Goal: Communication & Community: Connect with others

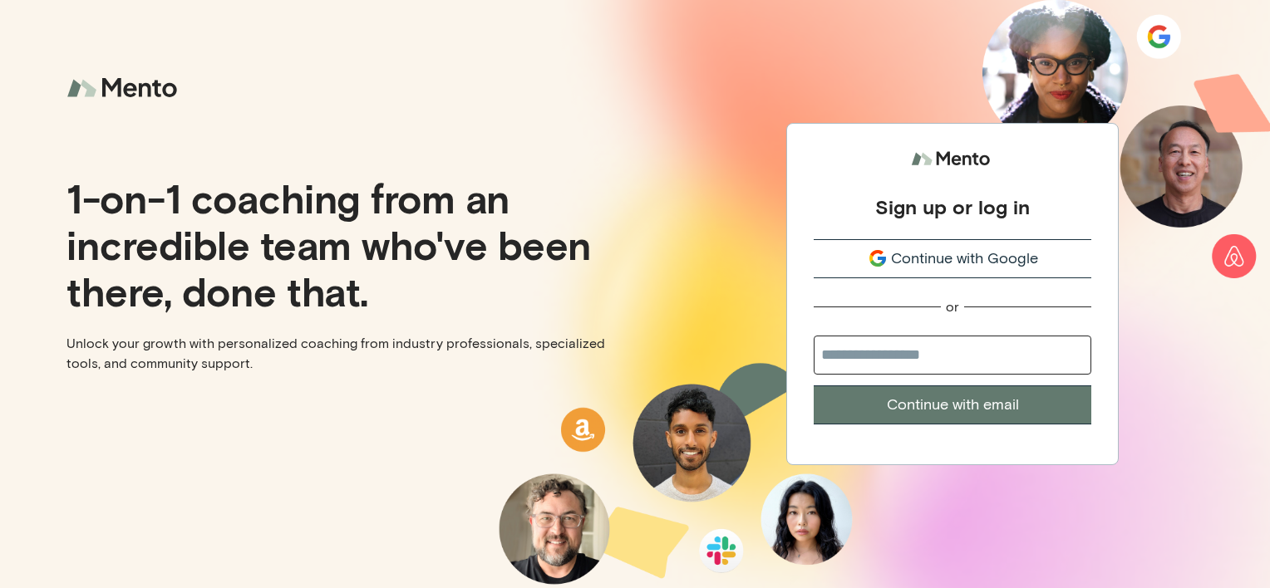
click at [888, 262] on div "Continue with Google" at bounding box center [952, 259] width 278 height 22
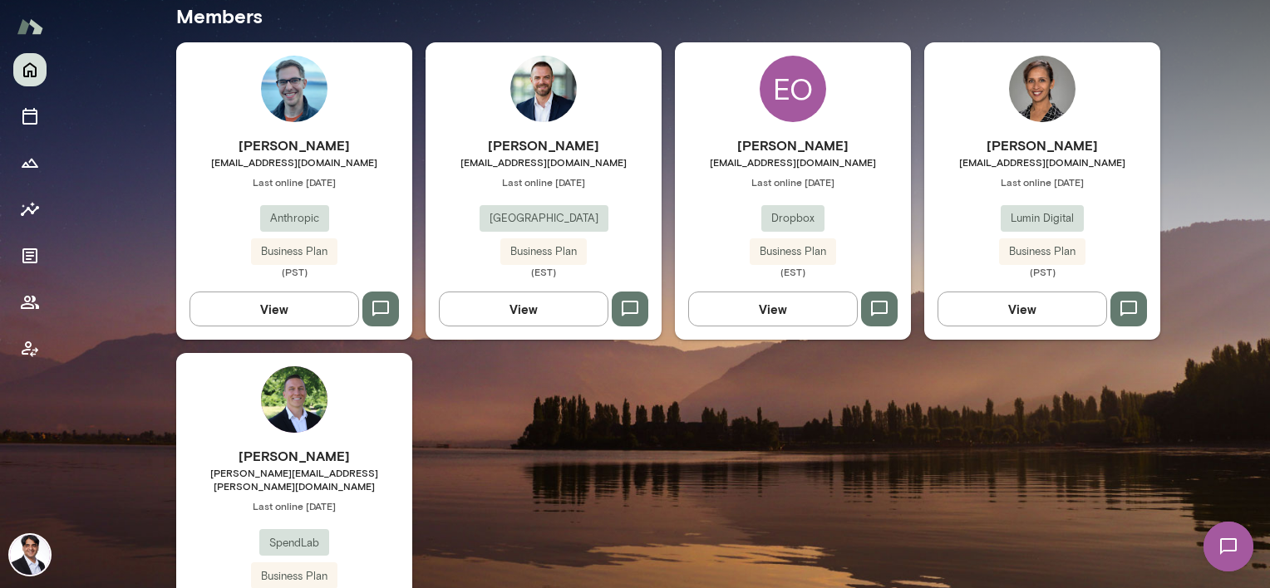
scroll to position [582, 0]
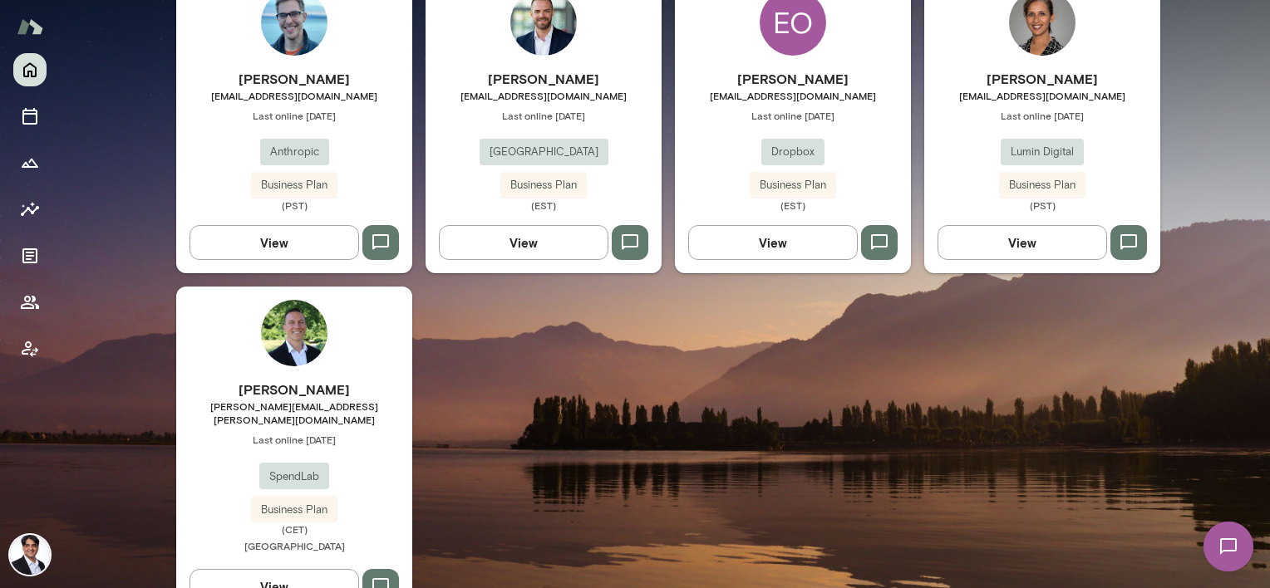
click at [303, 352] on img at bounding box center [294, 333] width 66 height 66
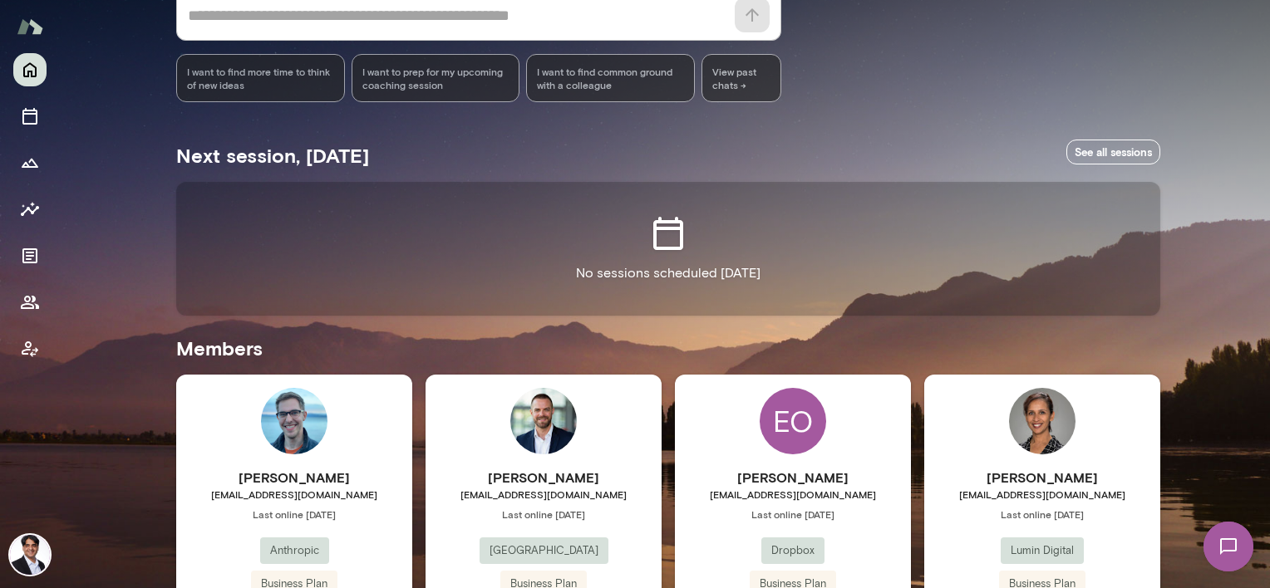
scroll to position [249, 0]
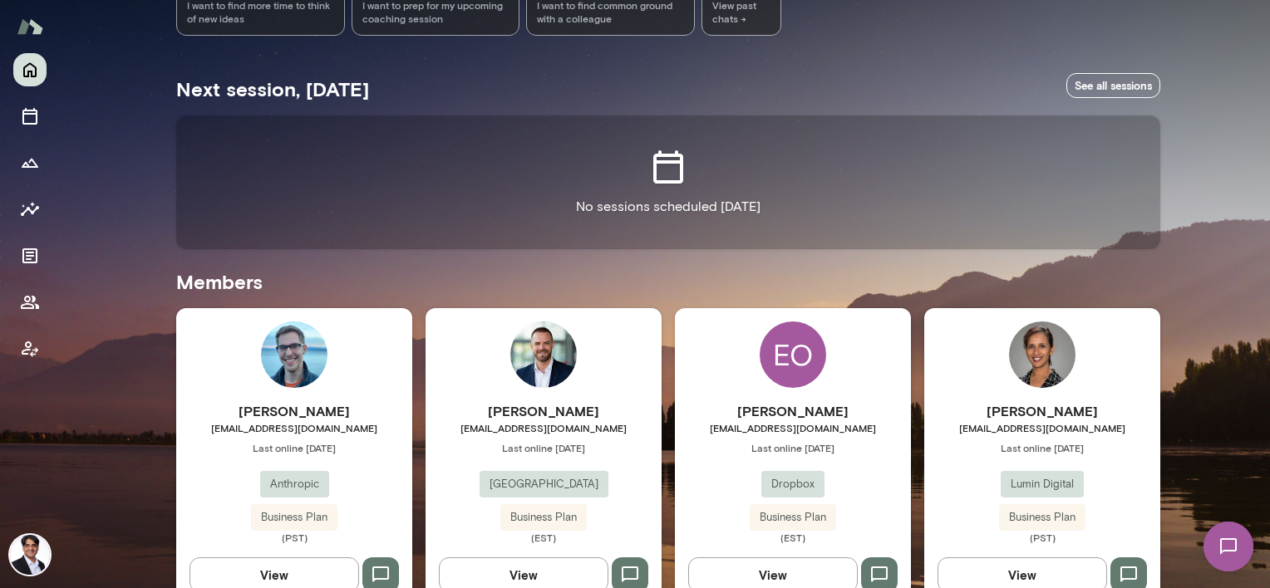
click at [1043, 455] on div "Lavanya Rajan lrajan@lumindigital.com Last online September 30 Lumin Digital Bu…" at bounding box center [1042, 472] width 236 height 143
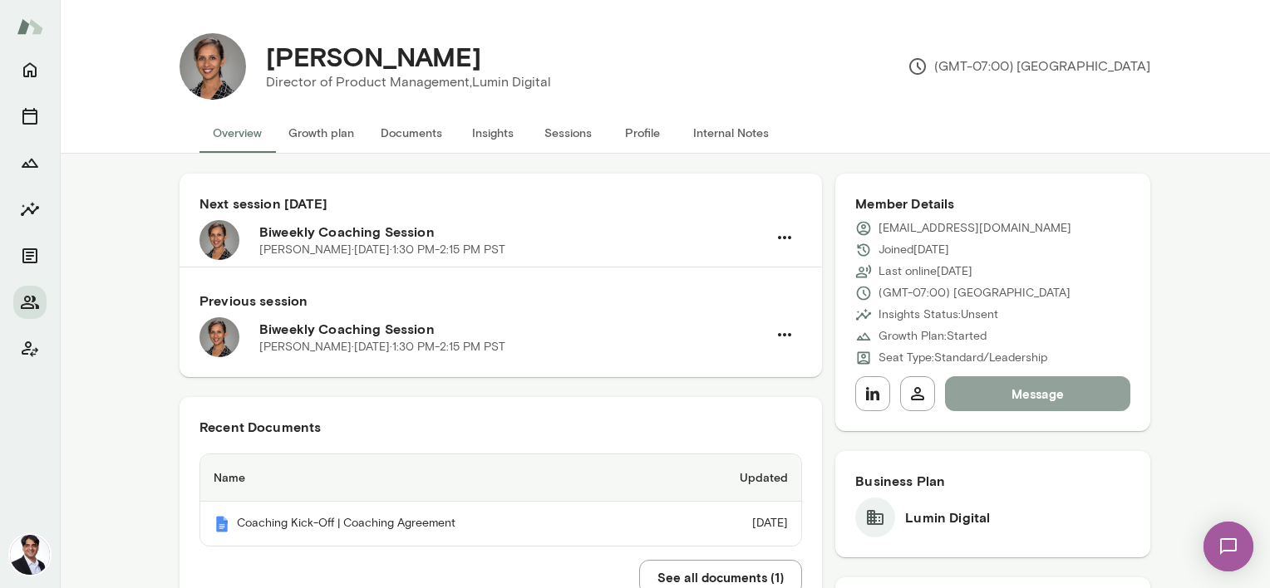
click at [1006, 400] on button "Message" at bounding box center [1037, 393] width 185 height 35
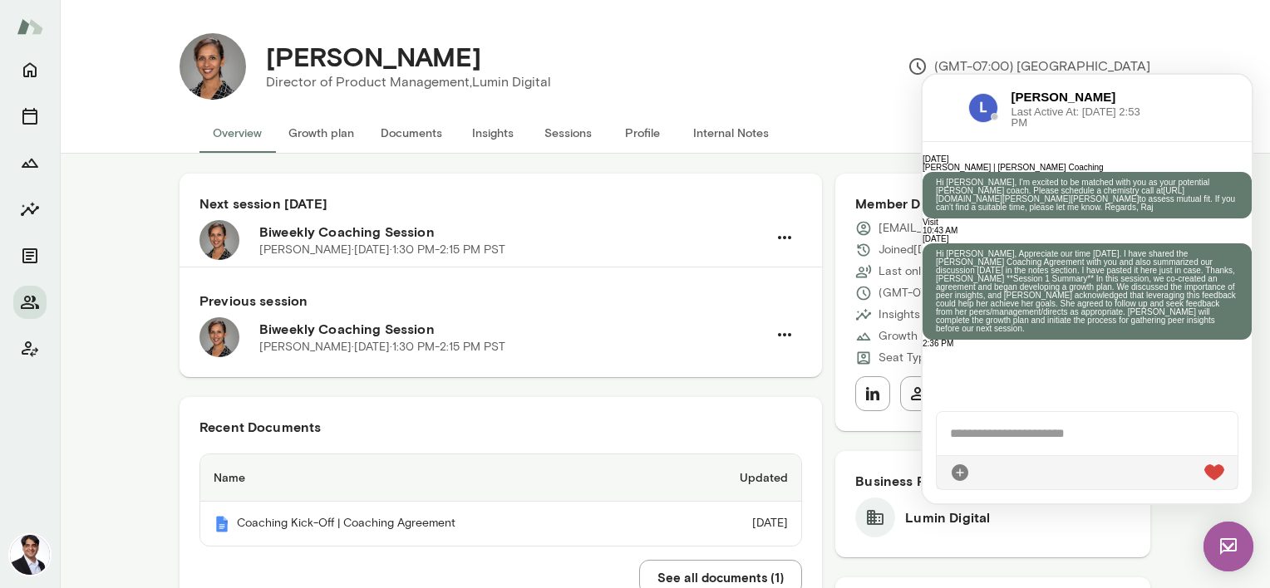
scroll to position [636, 0]
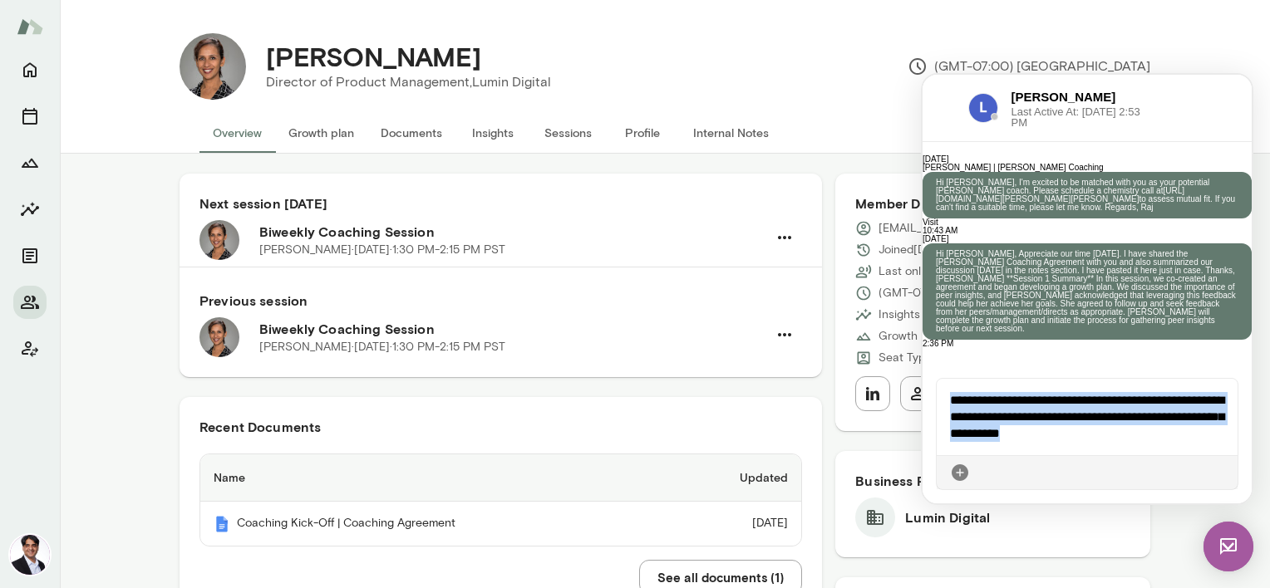
drag, startPoint x: 1133, startPoint y: 437, endPoint x: 1830, endPoint y: 464, distance: 696.8
click at [922, 391] on html "Chats Lavanya Rajan Tuesday Hi Lavanya, Appreciate our time today. I have share…" at bounding box center [1086, 289] width 329 height 429
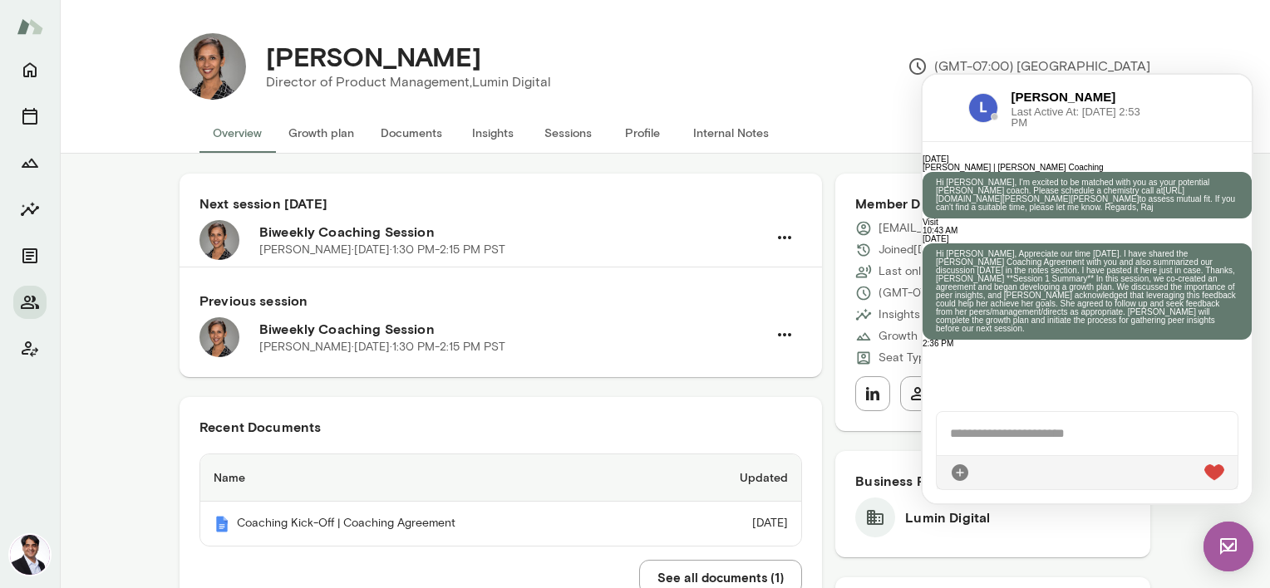
click at [541, 81] on div "Lavanya Rajan Director of Product Management, Lumin Digital" at bounding box center [408, 67] width 325 height 52
click at [19, 70] on button "Home" at bounding box center [29, 69] width 33 height 33
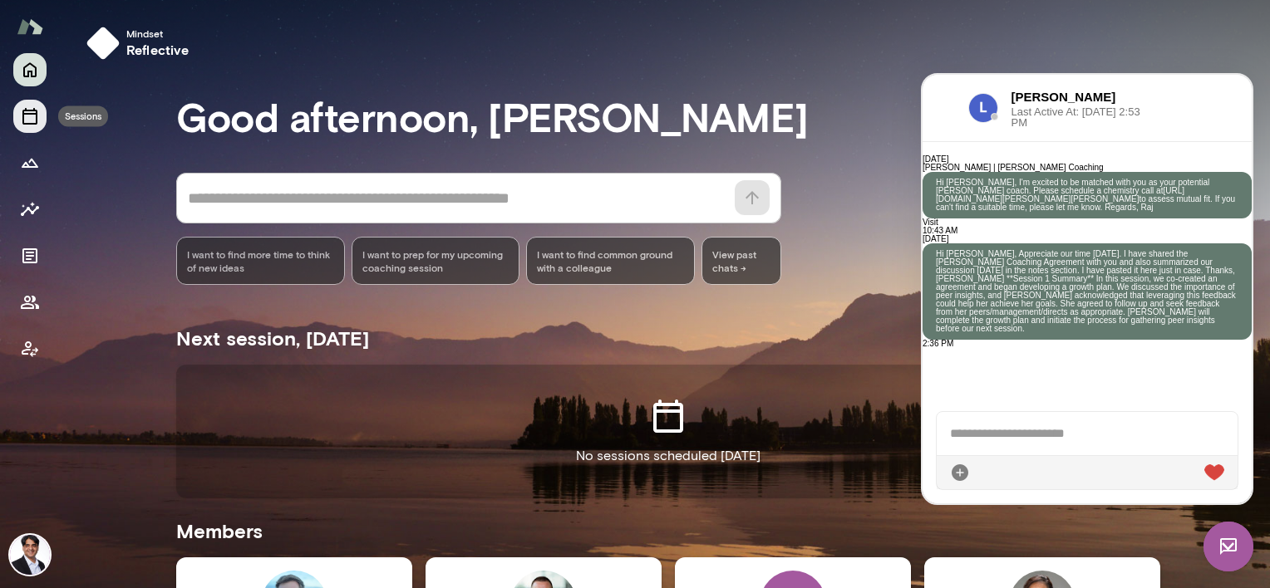
click at [32, 125] on icon "Sessions" at bounding box center [30, 116] width 20 height 20
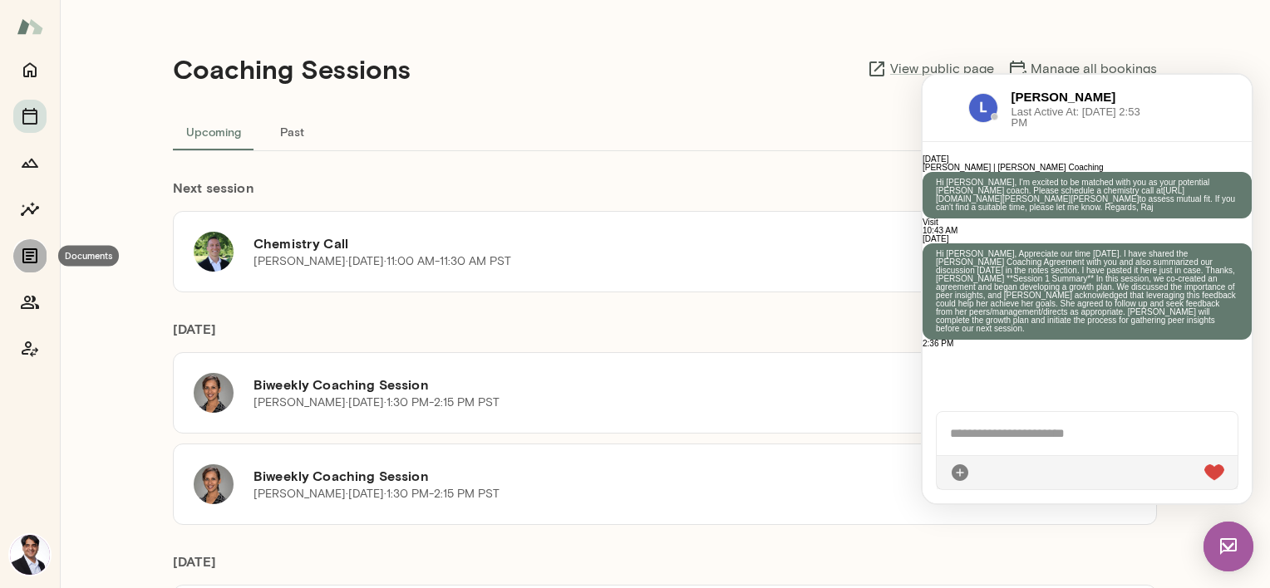
click at [28, 264] on icon "Documents" at bounding box center [30, 256] width 20 height 20
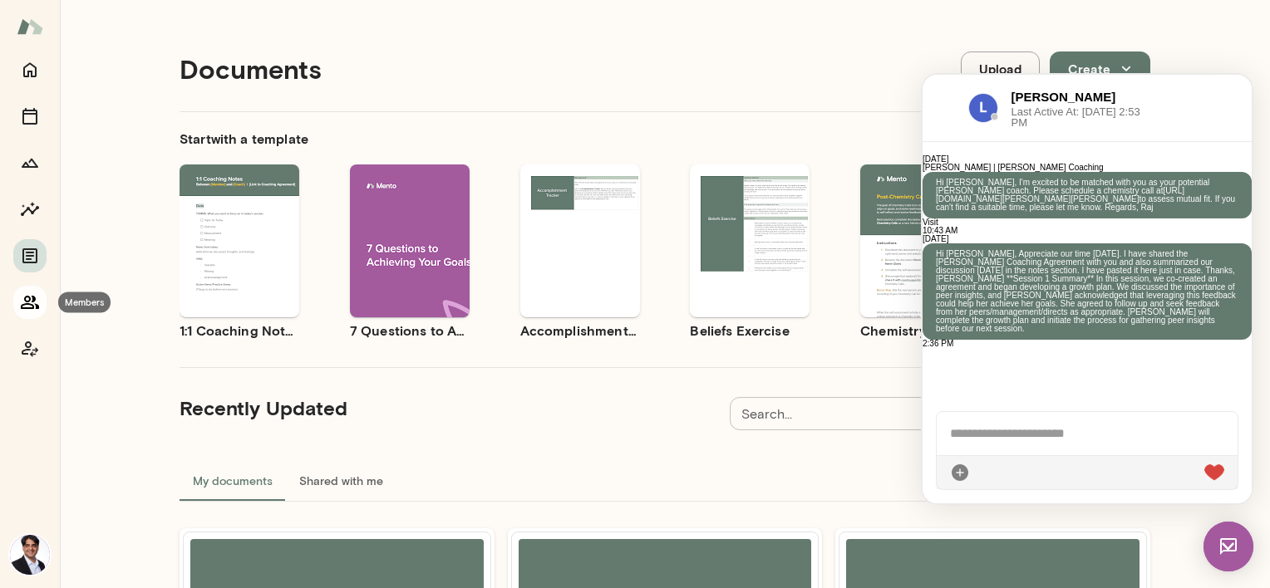
click at [23, 312] on icon "Members" at bounding box center [30, 302] width 20 height 20
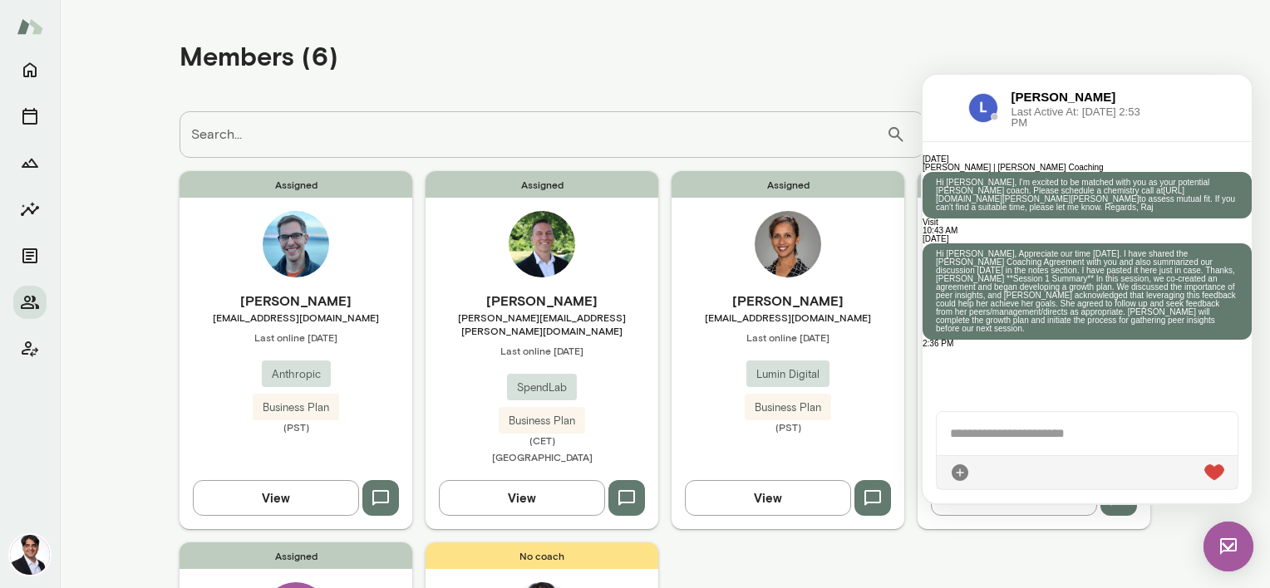
click at [1145, 10] on div "**********" at bounding box center [664, 470] width 997 height 940
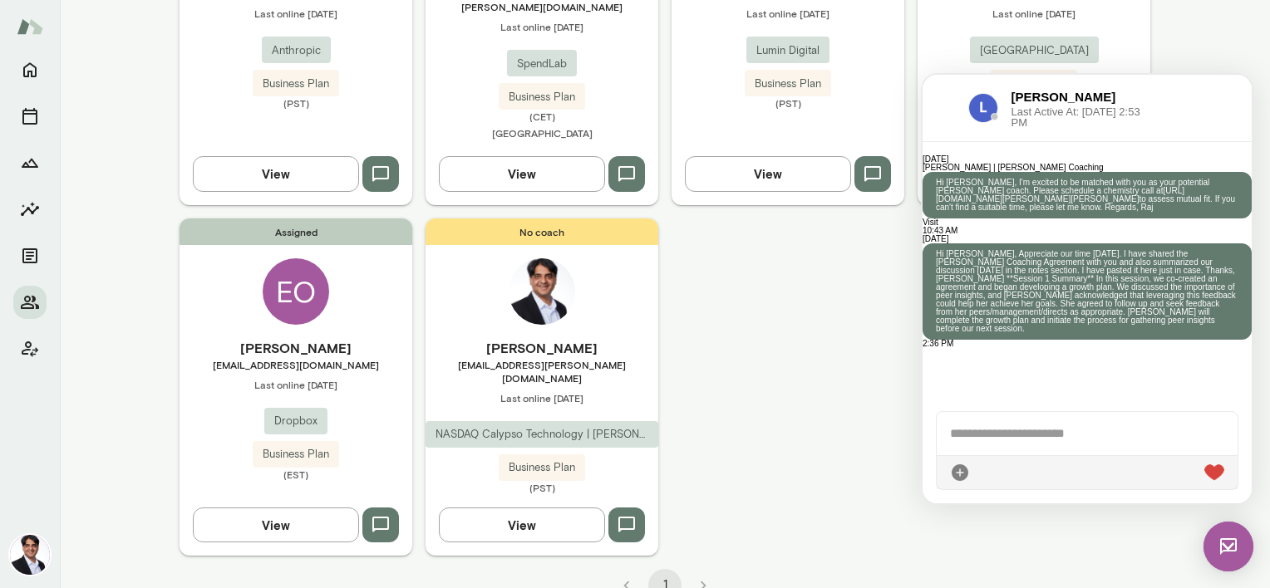
scroll to position [75, 0]
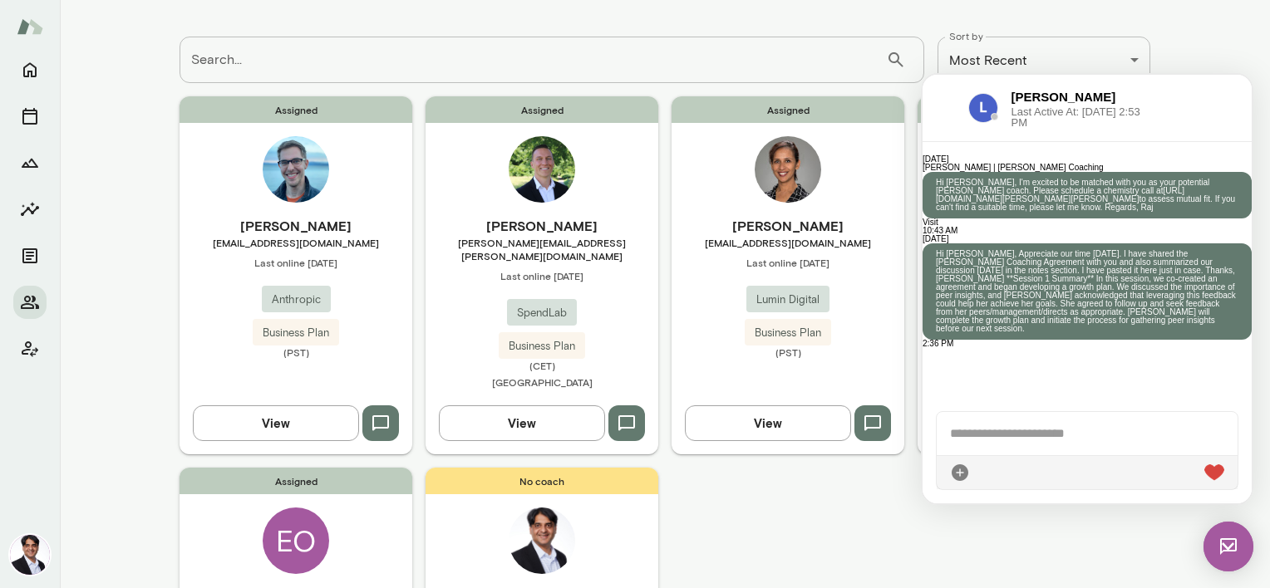
click at [731, 502] on div "Assigned Eric Stoltz estoltz@anthropic.com Last online September 18 Anthropic B…" at bounding box center [664, 450] width 971 height 709
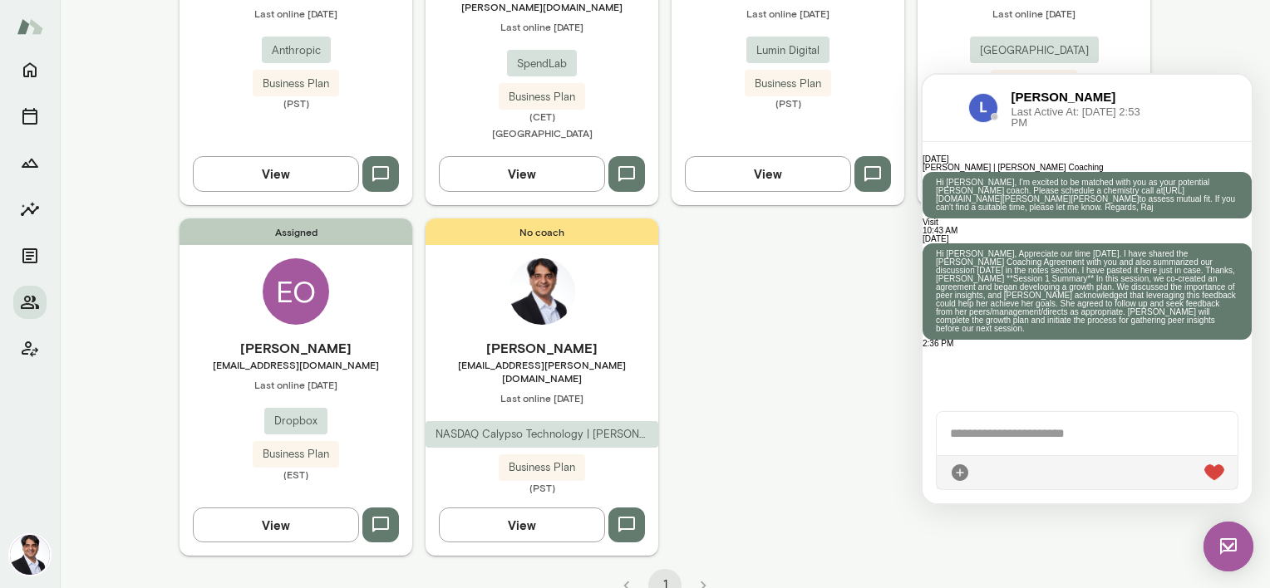
scroll to position [0, 0]
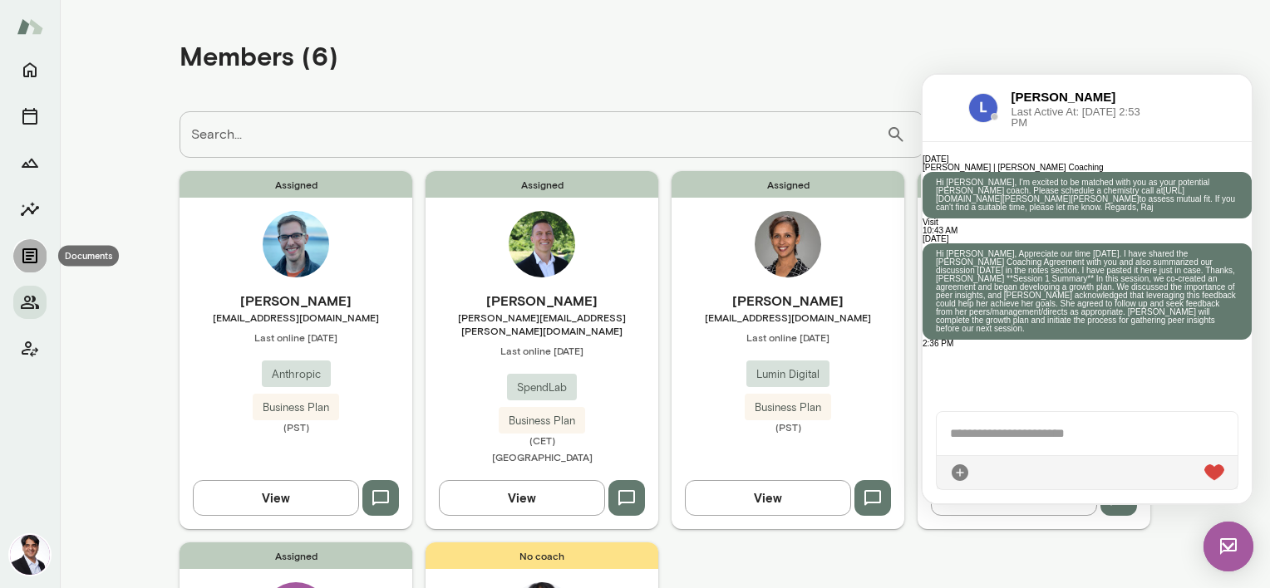
click at [25, 258] on icon "Documents" at bounding box center [30, 256] width 20 height 20
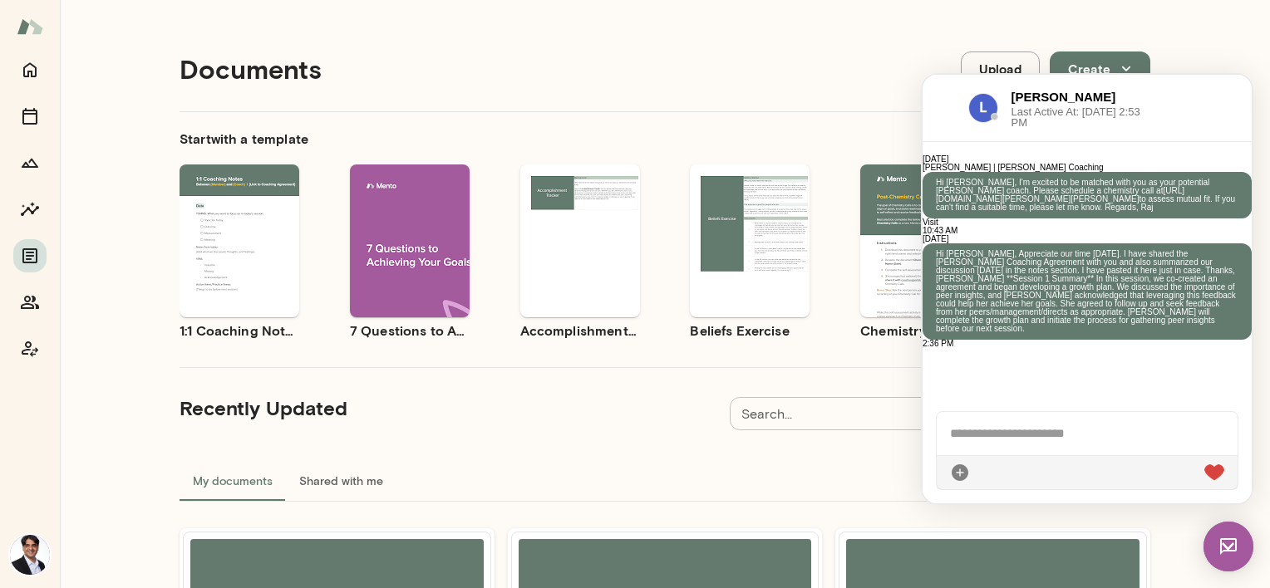
click at [32, 306] on icon "Members" at bounding box center [30, 302] width 18 height 13
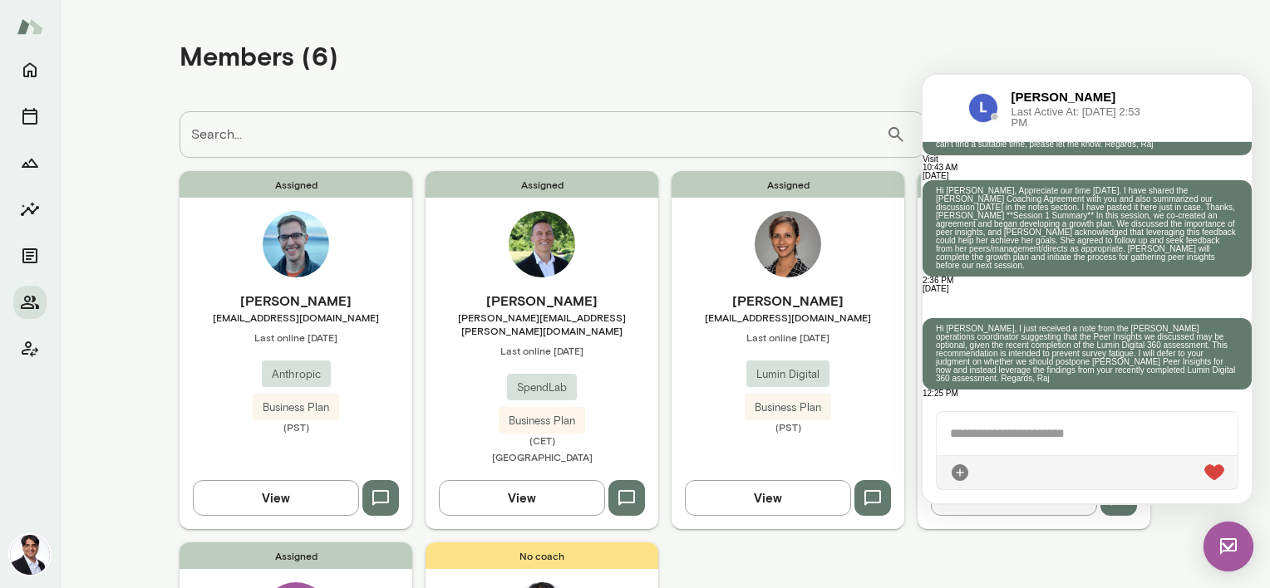
scroll to position [999, 0]
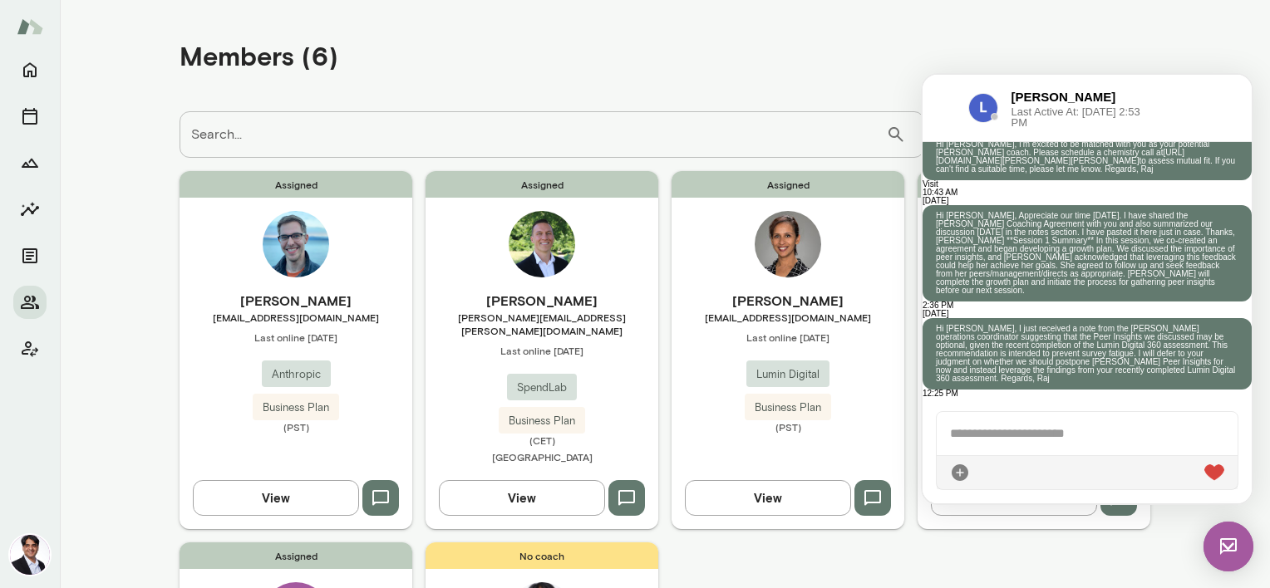
click at [605, 73] on div "Members (6)" at bounding box center [664, 55] width 971 height 85
click at [603, 80] on div "Members (6)" at bounding box center [664, 55] width 971 height 85
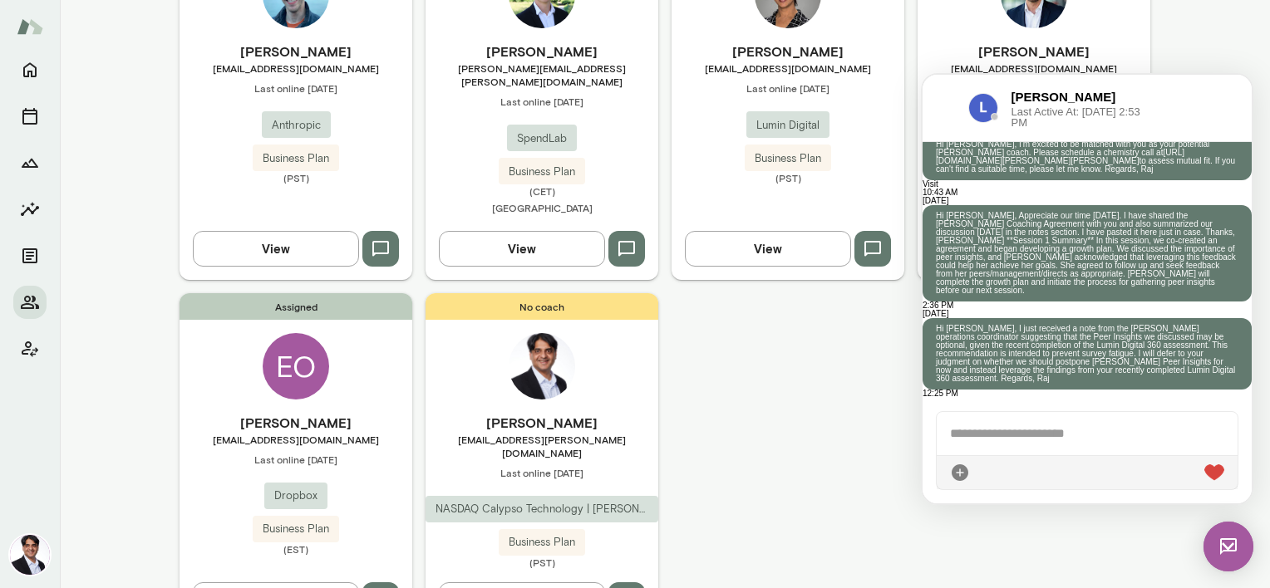
scroll to position [324, 0]
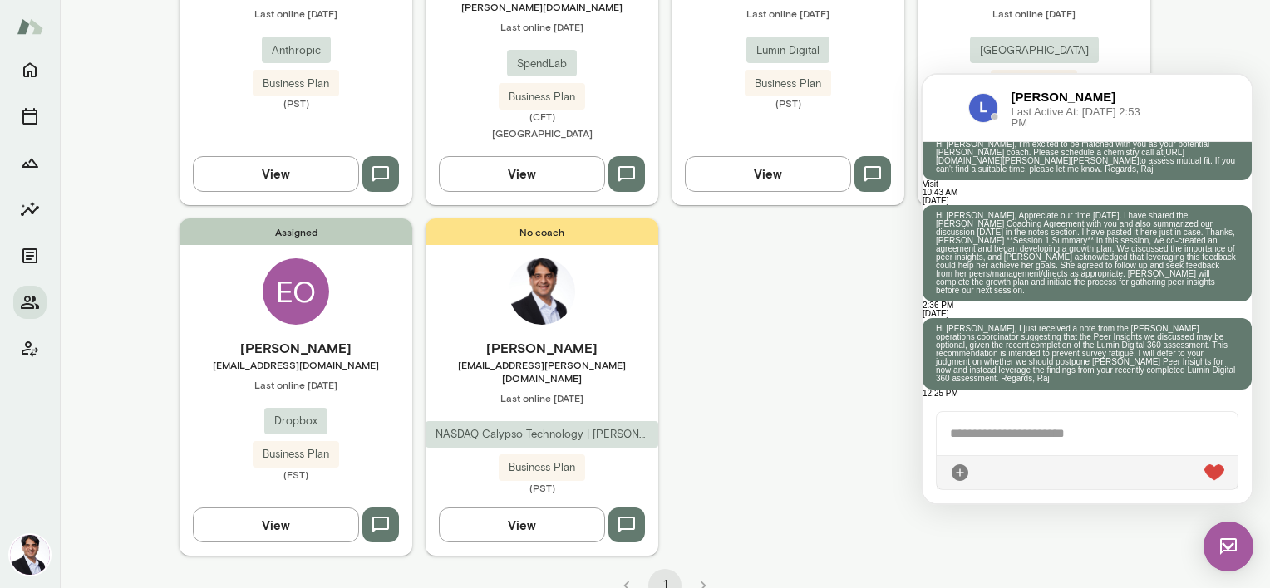
click at [691, 569] on li "pagination navigation" at bounding box center [703, 585] width 38 height 33
click at [661, 569] on button "1" at bounding box center [664, 585] width 33 height 33
click at [618, 569] on li "pagination navigation" at bounding box center [626, 585] width 38 height 33
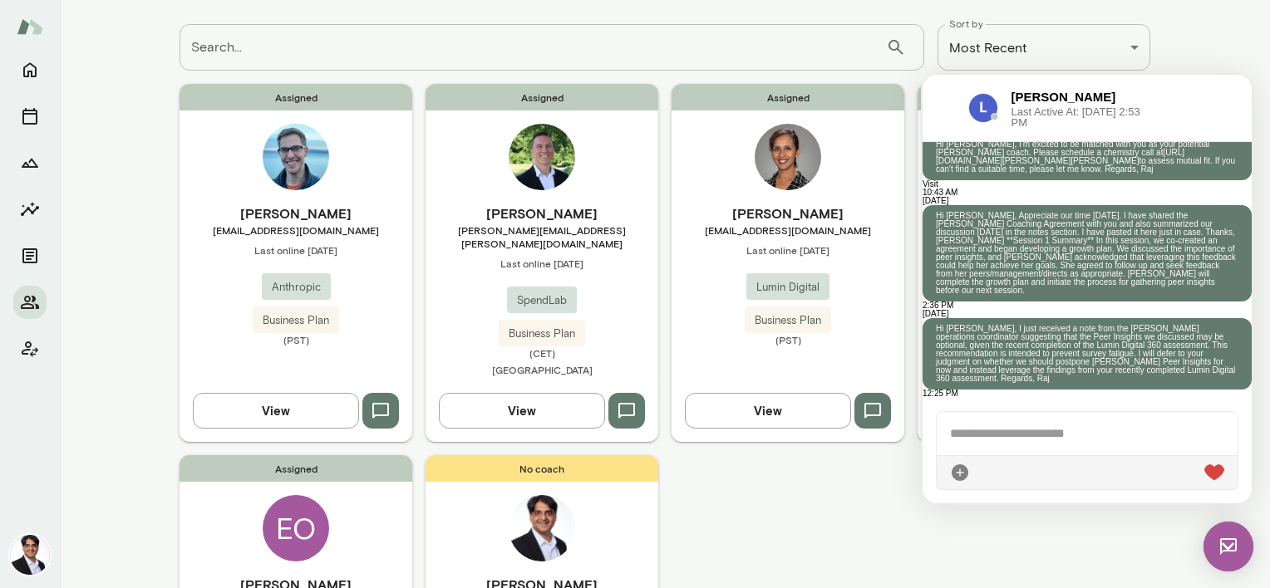
scroll to position [0, 0]
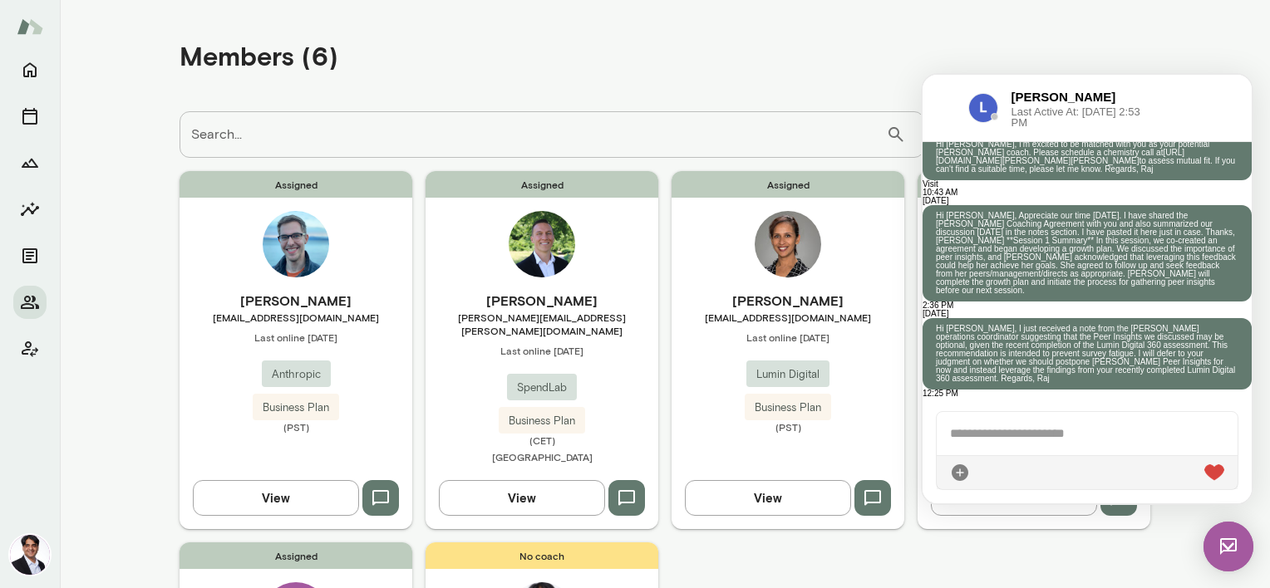
click at [1192, 46] on main "**********" at bounding box center [665, 294] width 1210 height 588
click at [17, 68] on button "Home" at bounding box center [29, 69] width 33 height 33
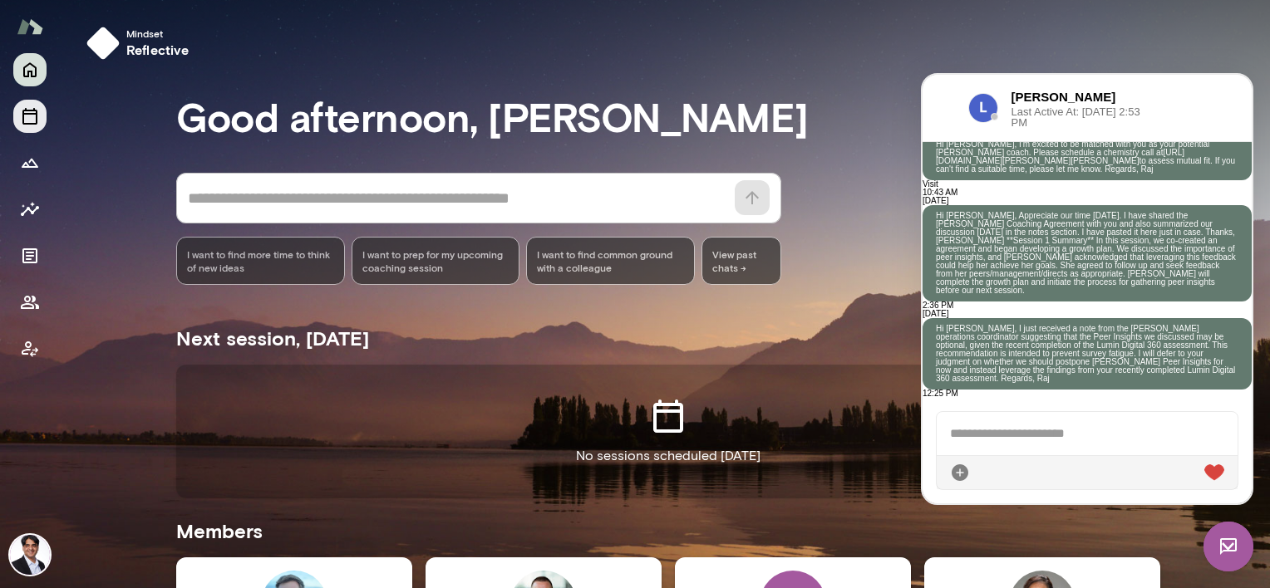
click at [27, 116] on icon "Sessions" at bounding box center [30, 116] width 20 height 20
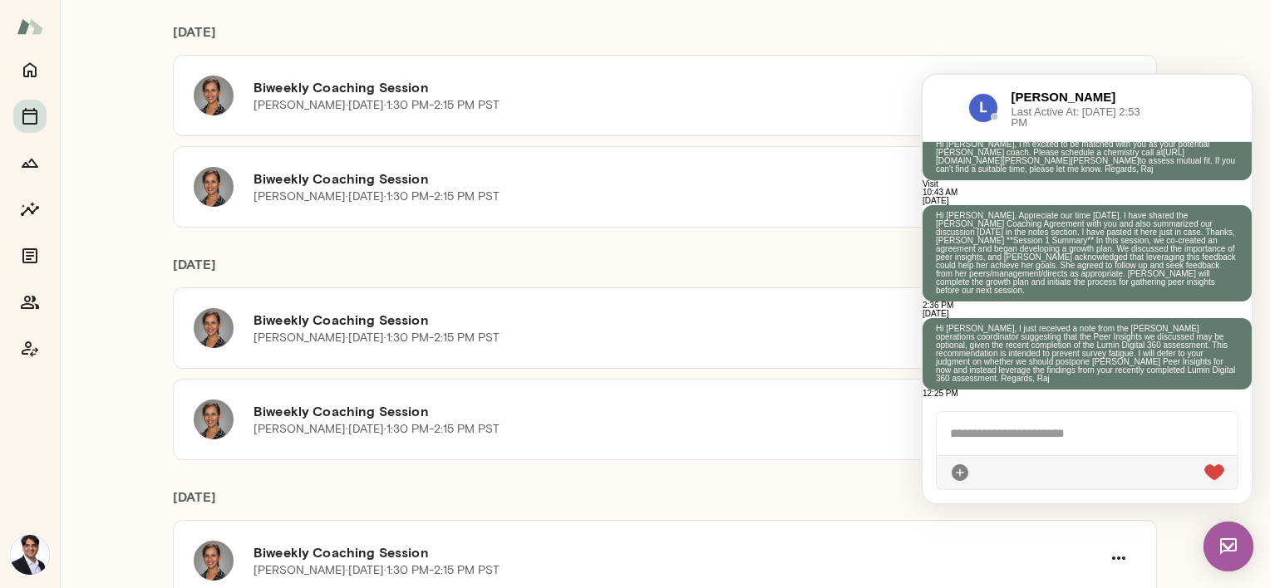
scroll to position [1929, 0]
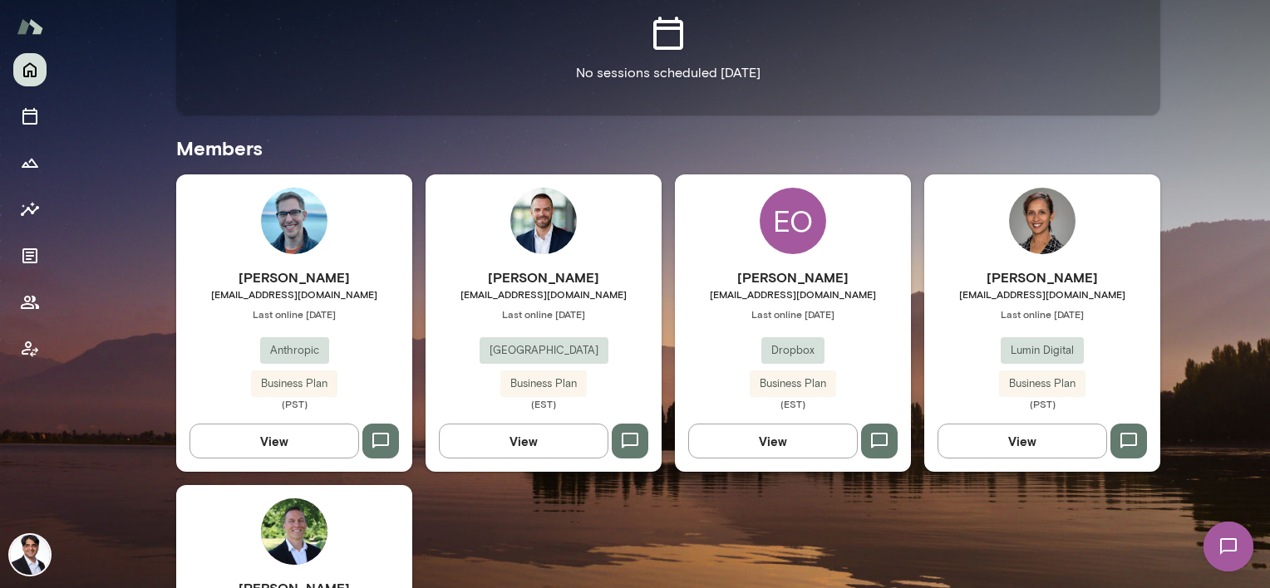
scroll to position [415, 0]
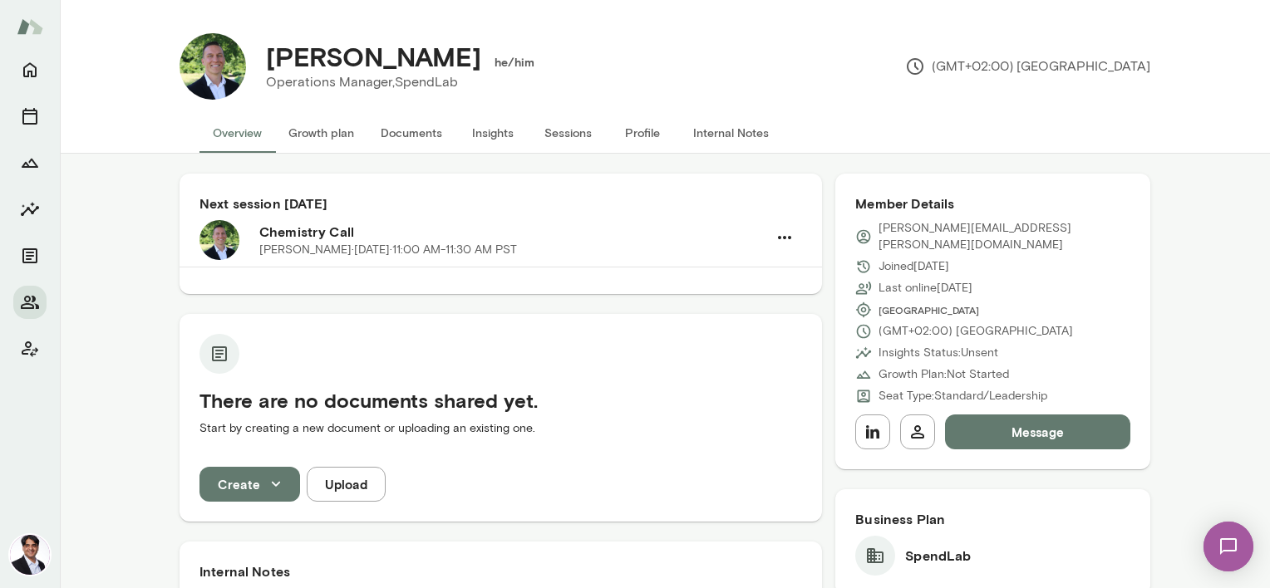
click at [986, 415] on button "Message" at bounding box center [1037, 432] width 185 height 35
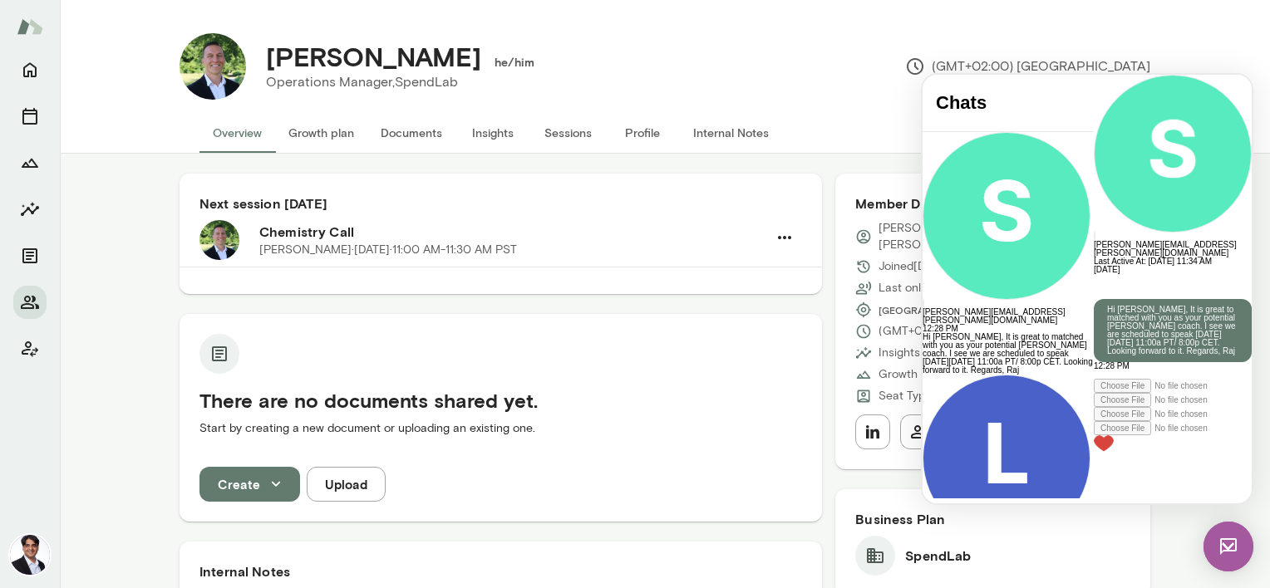
click at [1103, 288] on button "button" at bounding box center [1098, 289] width 10 height 2
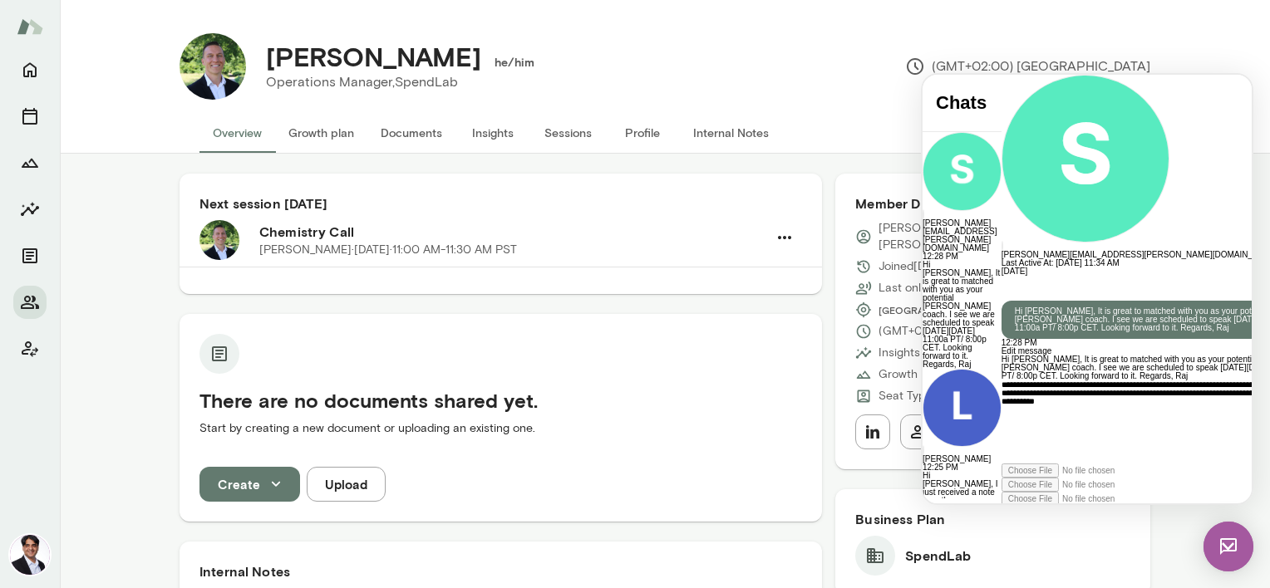
click at [1183, 307] on p "Hi [PERSON_NAME], It is great to matched with you as your potential [PERSON_NAM…" at bounding box center [1152, 319] width 274 height 25
click at [1188, 307] on p "Hi [PERSON_NAME], It is great to matched with you as your potential [PERSON_NAM…" at bounding box center [1152, 319] width 274 height 25
click at [1179, 307] on p "Hi [PERSON_NAME], It is great to matched with you as your potential [PERSON_NAM…" at bounding box center [1152, 319] width 274 height 25
click at [1011, 290] on button "button" at bounding box center [1006, 291] width 10 height 2
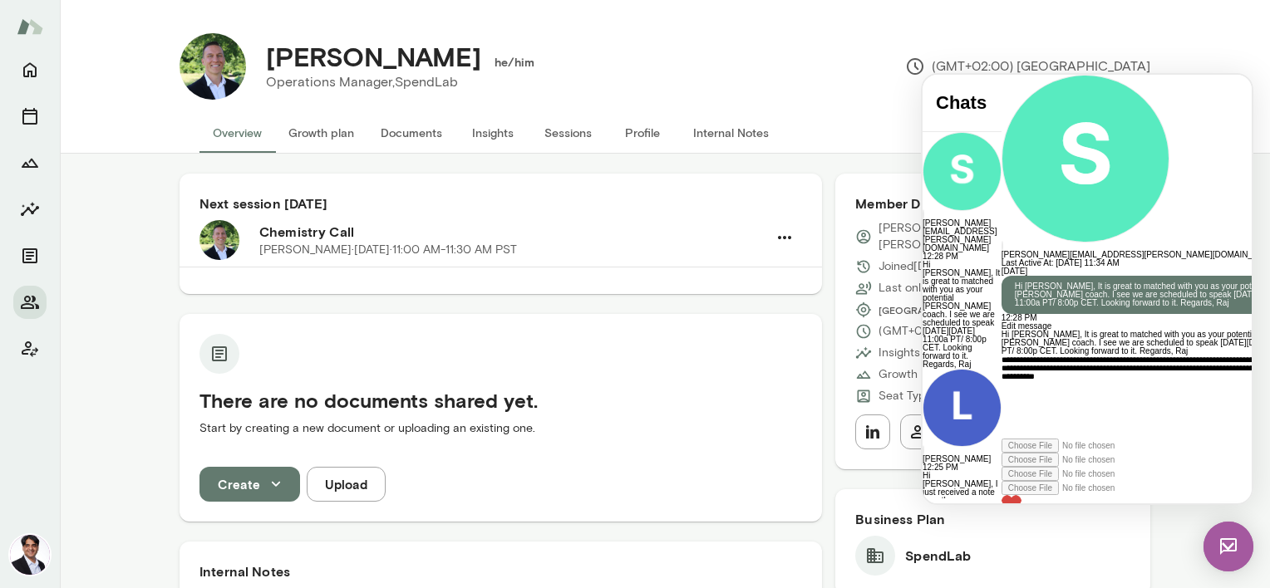
click at [1084, 391] on div "**********" at bounding box center [1151, 397] width 301 height 83
drag, startPoint x: 1237, startPoint y: 420, endPoint x: 1246, endPoint y: 455, distance: 36.1
click at [1246, 455] on div "**********" at bounding box center [1151, 408] width 301 height 173
click at [1001, 495] on icon at bounding box center [1001, 495] width 0 height 0
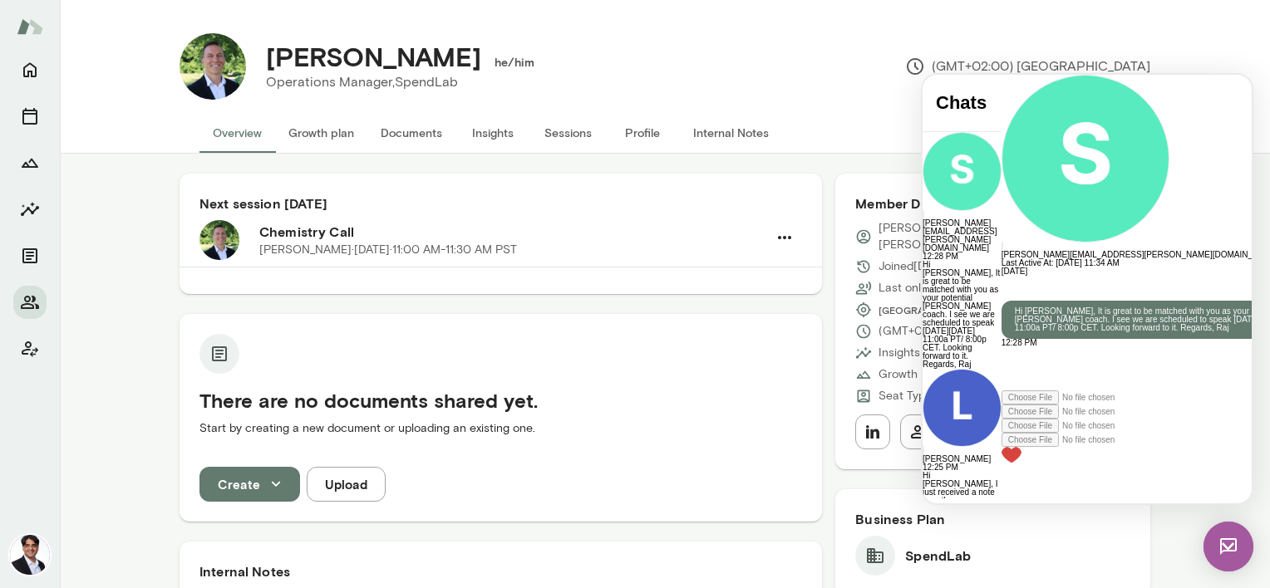
click at [1011, 290] on button "button" at bounding box center [1006, 291] width 10 height 2
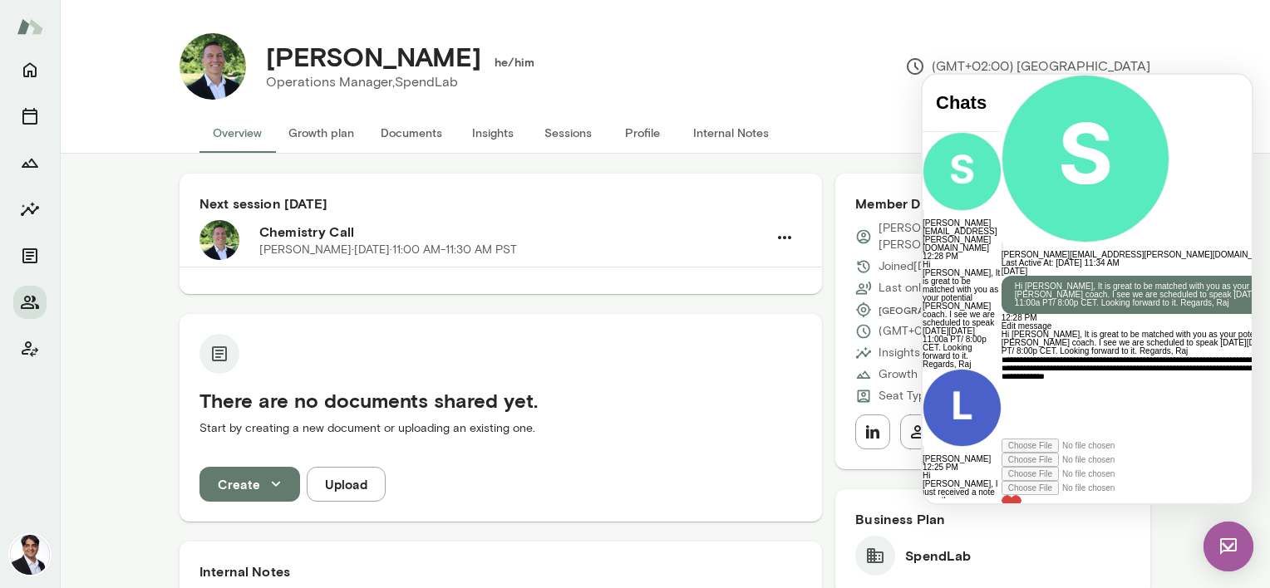
click at [1100, 351] on div "Hi [PERSON_NAME], It is great to be matched with you as your potential [PERSON_…" at bounding box center [1151, 343] width 301 height 25
click at [1191, 351] on div "Hi [PERSON_NAME], It is great to be matched with you as your potential [PERSON_…" at bounding box center [1151, 343] width 301 height 25
click at [1055, 42] on div "[PERSON_NAME] he/him Operations Manager, SpendLab (GMT+02:00) [GEOGRAPHIC_DATA]" at bounding box center [698, 66] width 904 height 66
click at [1182, 5] on div "[PERSON_NAME] he/him Operations Manager, SpendLab (GMT+02:00) [GEOGRAPHIC_DATA]…" at bounding box center [665, 77] width 1210 height 154
click at [958, 47] on div "[PERSON_NAME] he/him Operations Manager, SpendLab (GMT+02:00) [GEOGRAPHIC_DATA]" at bounding box center [698, 66] width 904 height 66
